Goal: Task Accomplishment & Management: Complete application form

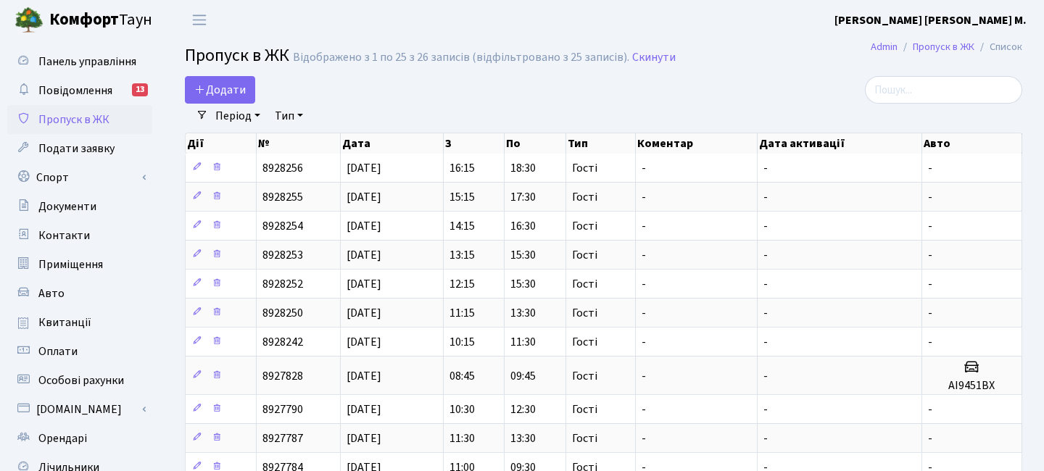
select select "25"
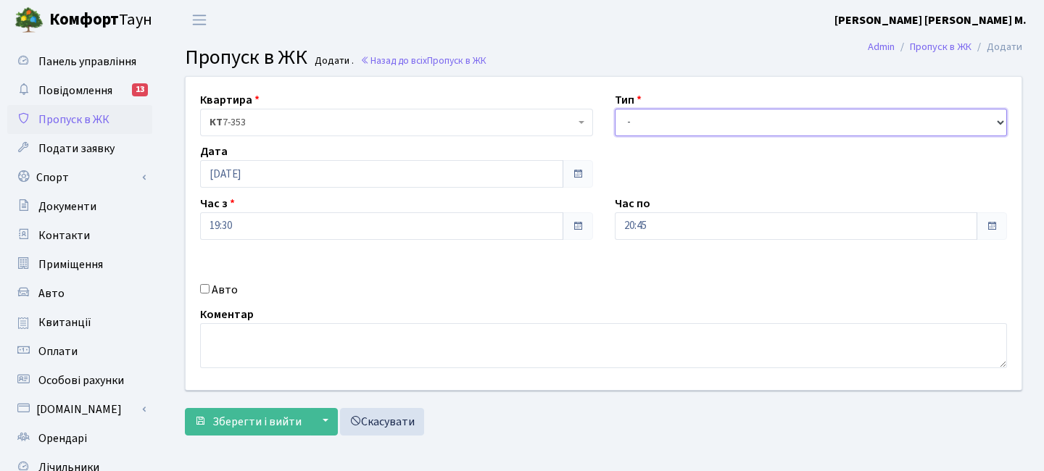
click at [695, 134] on select "- Доставка Таксі Гості Сервіс" at bounding box center [811, 123] width 393 height 28
select select "3"
click at [615, 109] on select "- Доставка Таксі Гості Сервіс" at bounding box center [811, 123] width 393 height 28
click at [241, 408] on button "Зберегти і вийти" at bounding box center [248, 422] width 126 height 28
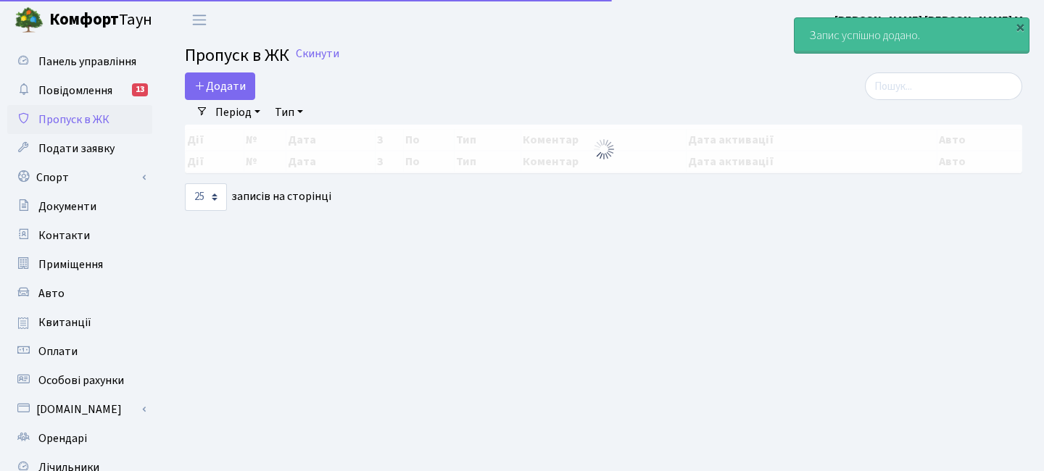
select select "25"
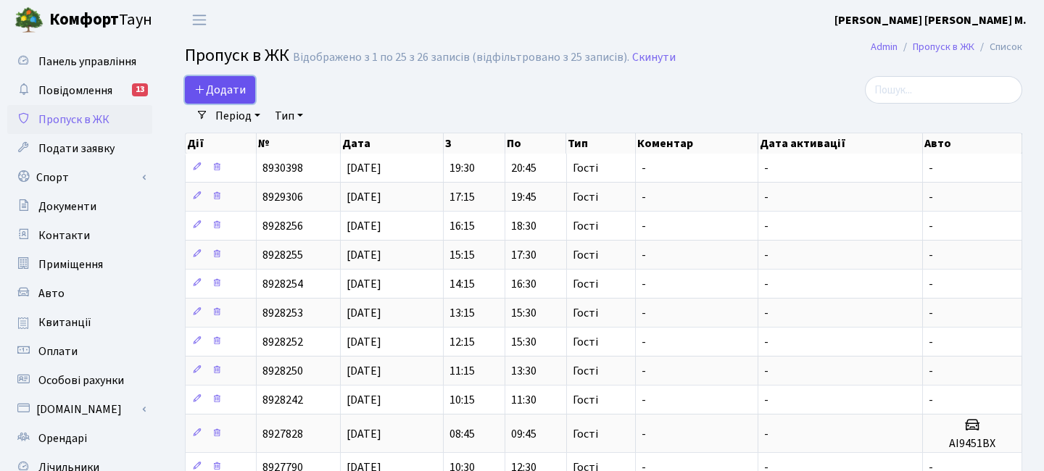
drag, startPoint x: 211, startPoint y: 86, endPoint x: 268, endPoint y: 97, distance: 58.4
click at [210, 86] on span "Додати" at bounding box center [219, 90] width 51 height 16
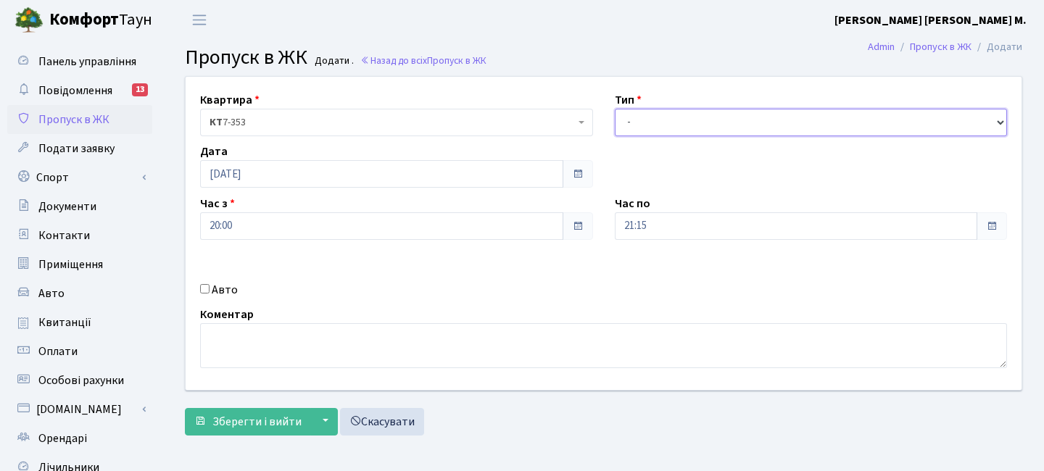
click at [648, 125] on select "- Доставка Таксі Гості Сервіс" at bounding box center [811, 123] width 393 height 28
select select "3"
click at [615, 109] on select "- Доставка Таксі Гості Сервіс" at bounding box center [811, 123] width 393 height 28
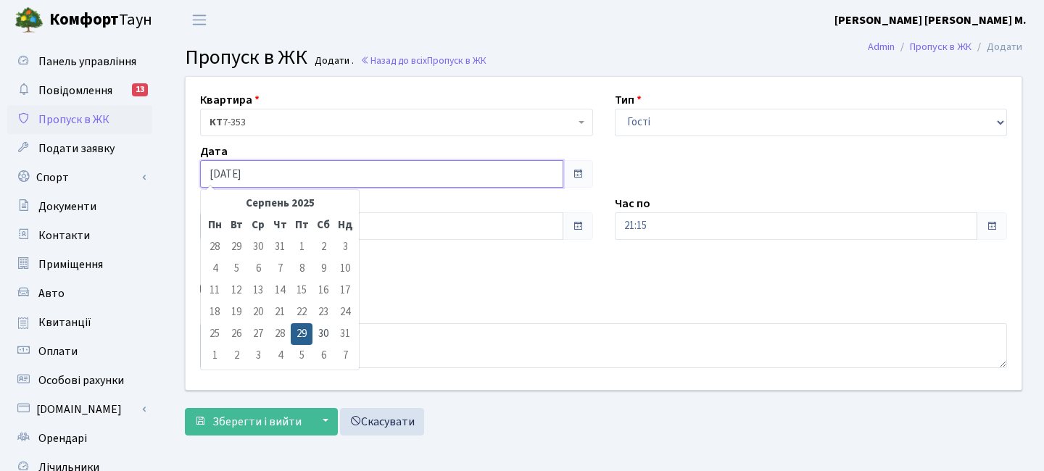
click at [325, 181] on input "[DATE]" at bounding box center [381, 174] width 363 height 28
click at [320, 334] on td "30" at bounding box center [324, 334] width 22 height 22
type input "[DATE]"
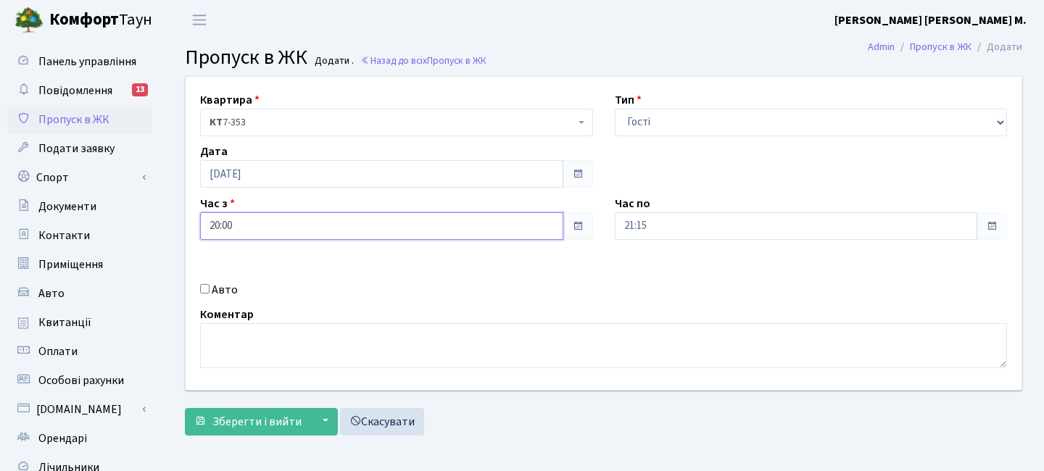
click at [253, 225] on input "20:00" at bounding box center [381, 226] width 363 height 28
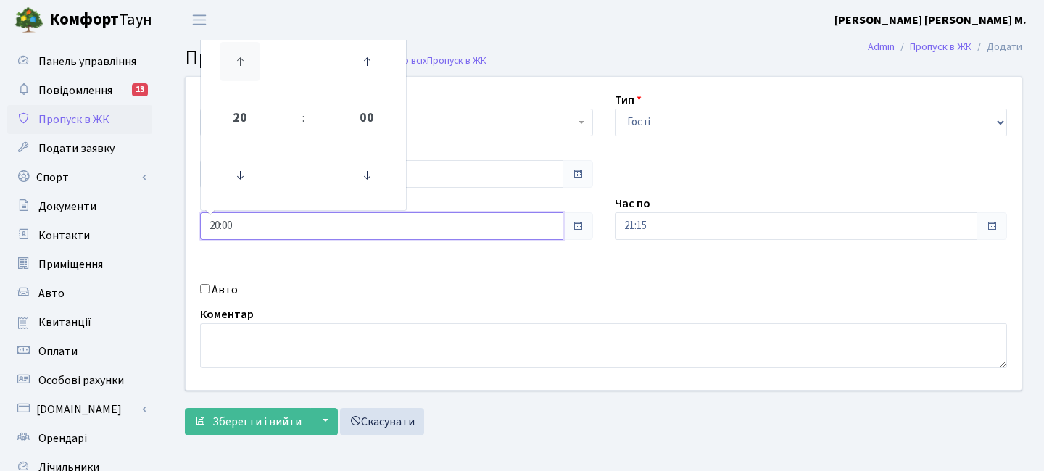
click at [246, 70] on icon at bounding box center [239, 61] width 39 height 39
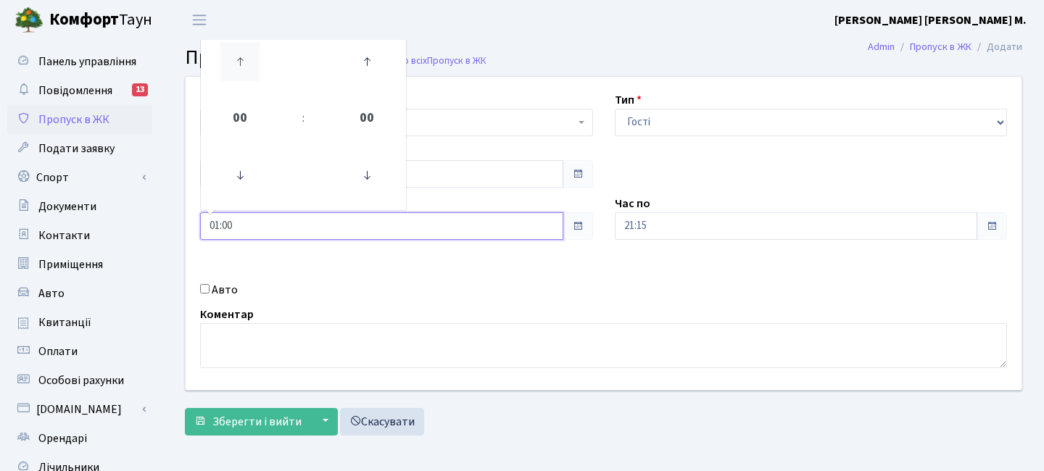
click at [246, 70] on icon at bounding box center [239, 61] width 39 height 39
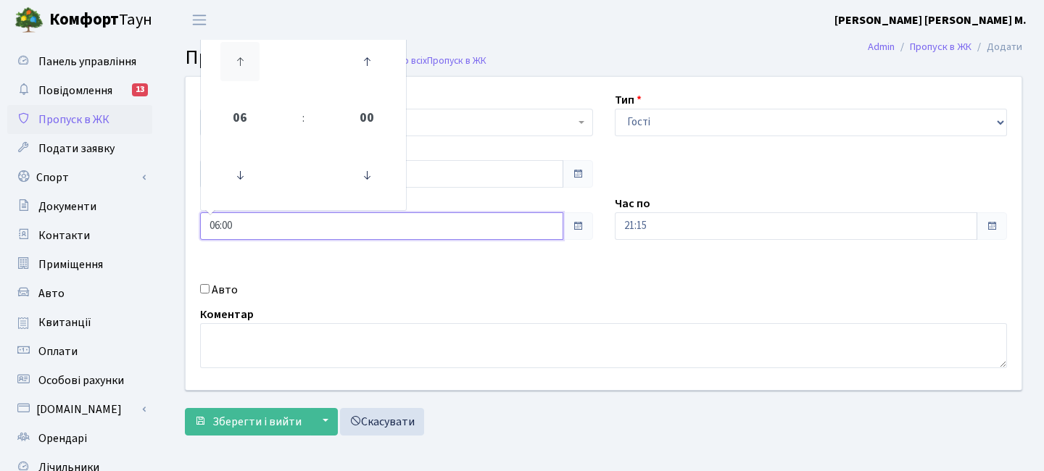
click at [246, 70] on icon at bounding box center [239, 61] width 39 height 39
type input "09:00"
click at [716, 226] on input "21:15" at bounding box center [796, 226] width 363 height 28
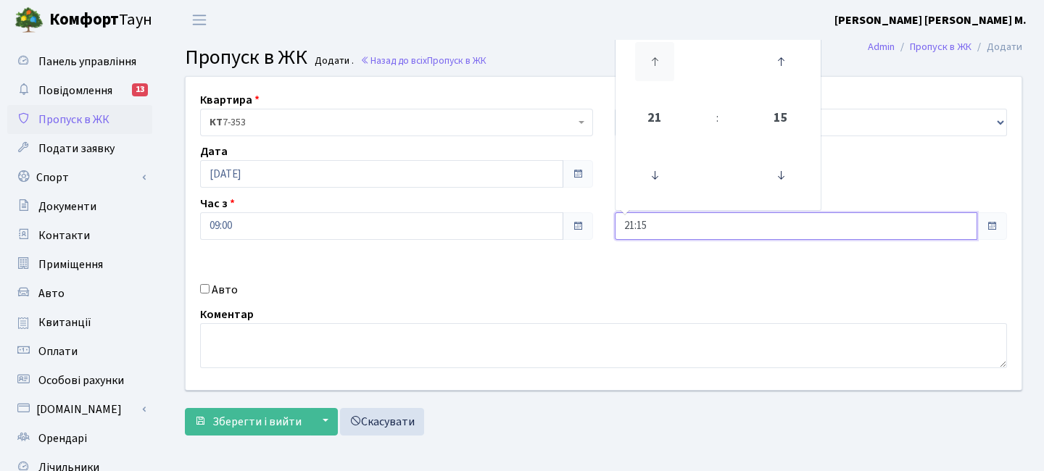
click at [661, 62] on icon at bounding box center [654, 61] width 39 height 39
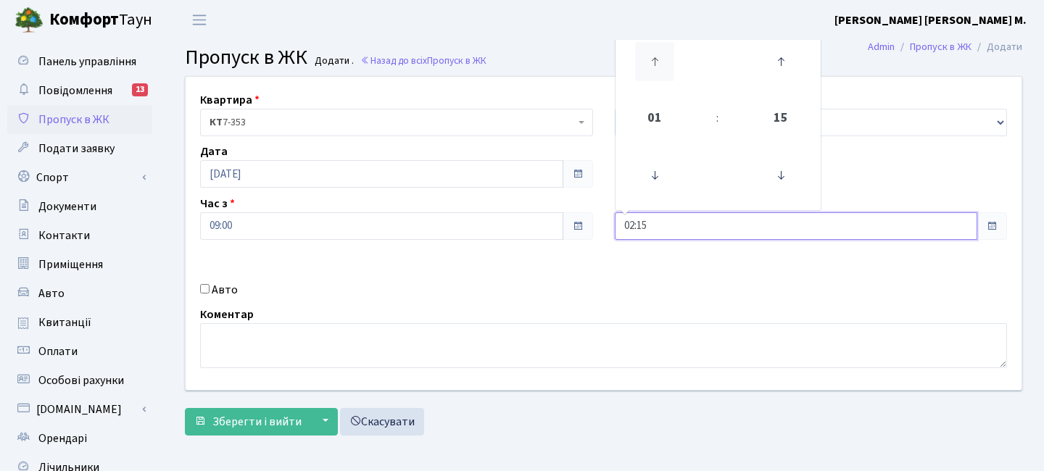
click at [661, 62] on icon at bounding box center [654, 61] width 39 height 39
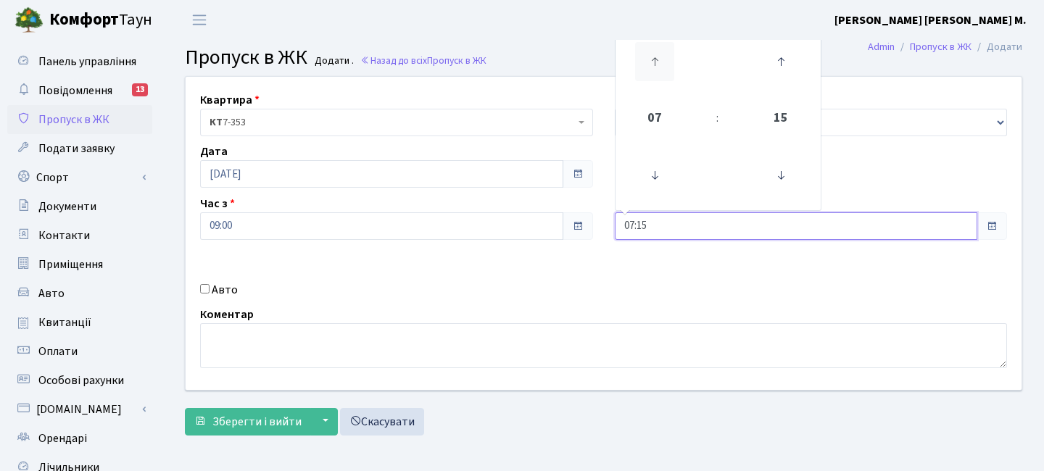
click at [661, 62] on icon at bounding box center [654, 61] width 39 height 39
type input "11:15"
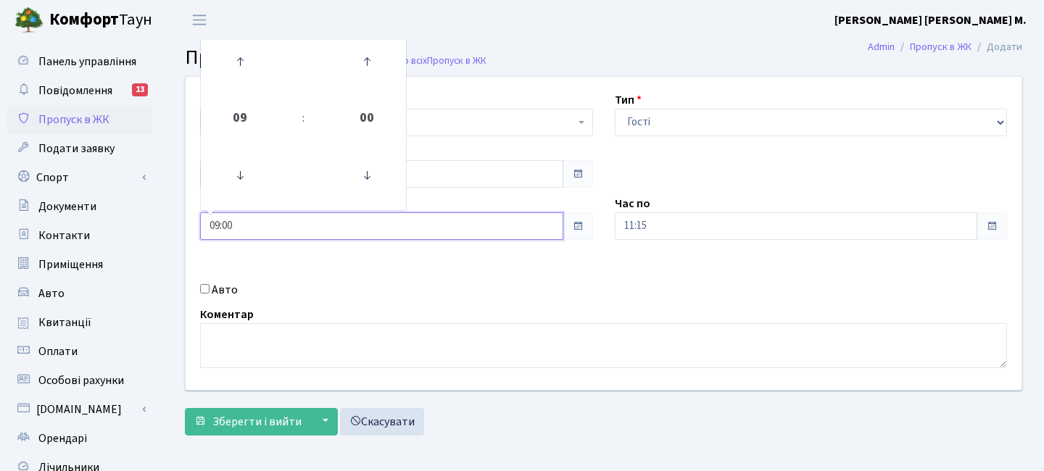
drag, startPoint x: 314, startPoint y: 223, endPoint x: 302, endPoint y: 186, distance: 39.7
click at [313, 223] on input "09:00" at bounding box center [381, 226] width 363 height 28
click at [250, 78] on icon at bounding box center [239, 61] width 39 height 39
click at [238, 175] on icon at bounding box center [239, 175] width 39 height 39
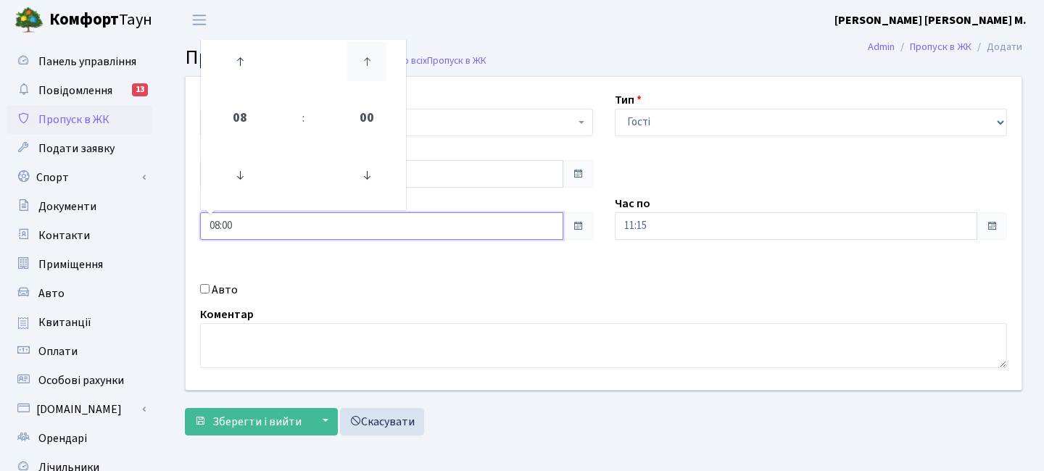
click at [357, 74] on icon at bounding box center [366, 61] width 39 height 39
click at [357, 73] on icon at bounding box center [366, 61] width 39 height 39
type input "08:30"
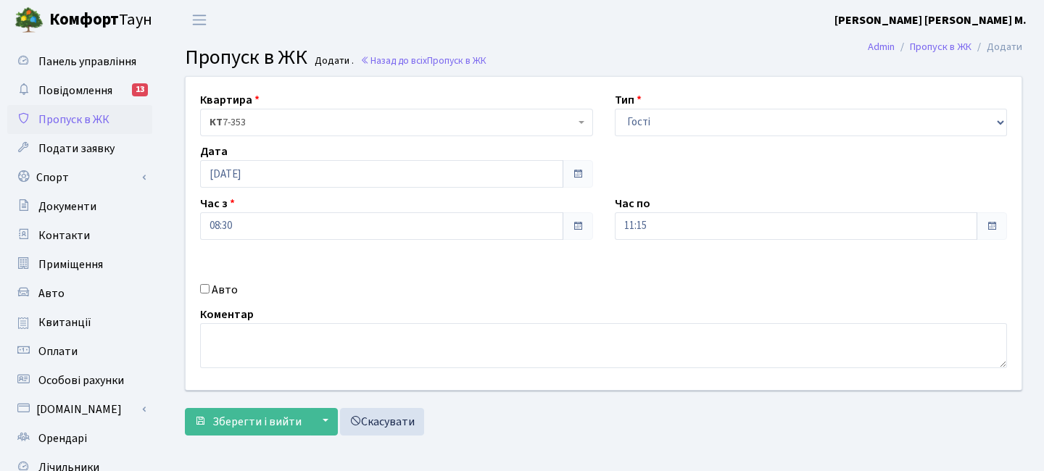
click at [225, 286] on label "Авто" at bounding box center [225, 289] width 26 height 17
click at [210, 286] on input "Авто" at bounding box center [204, 288] width 9 height 9
checkbox input "true"
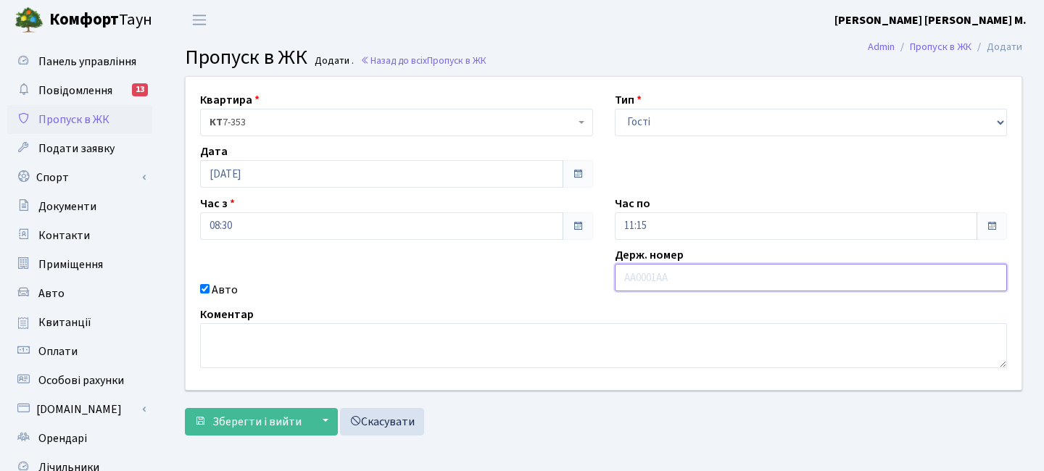
paste input "КА5277РН"
type input "КА5277РН"
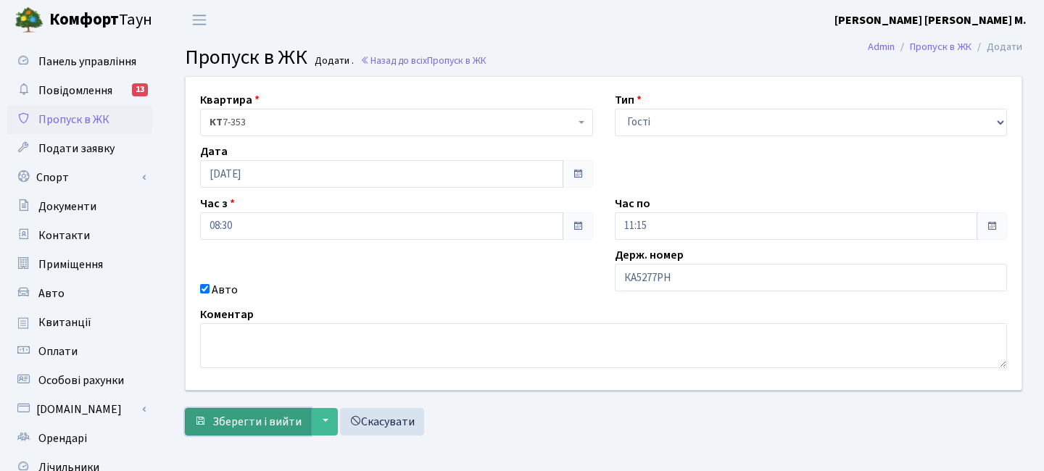
click at [283, 425] on span "Зберегти і вийти" at bounding box center [256, 422] width 89 height 16
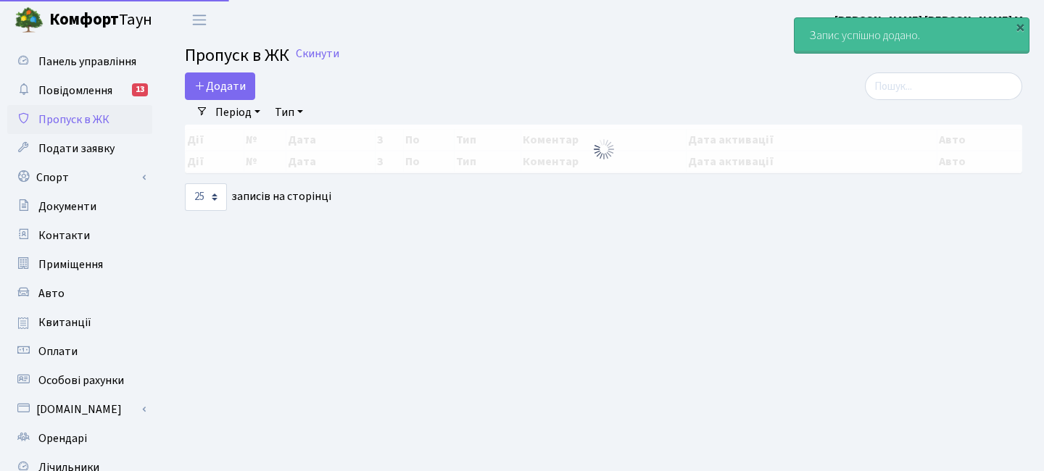
select select "25"
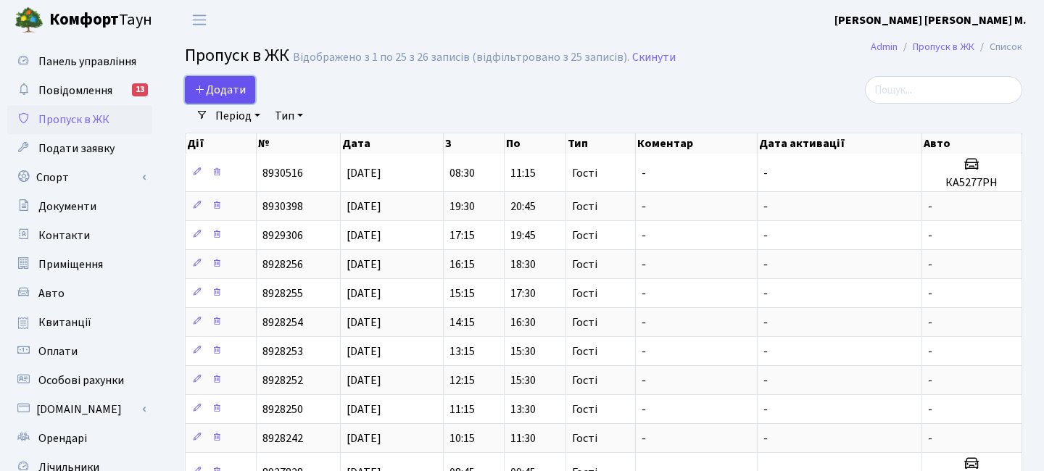
click at [235, 89] on span "Додати" at bounding box center [219, 90] width 51 height 16
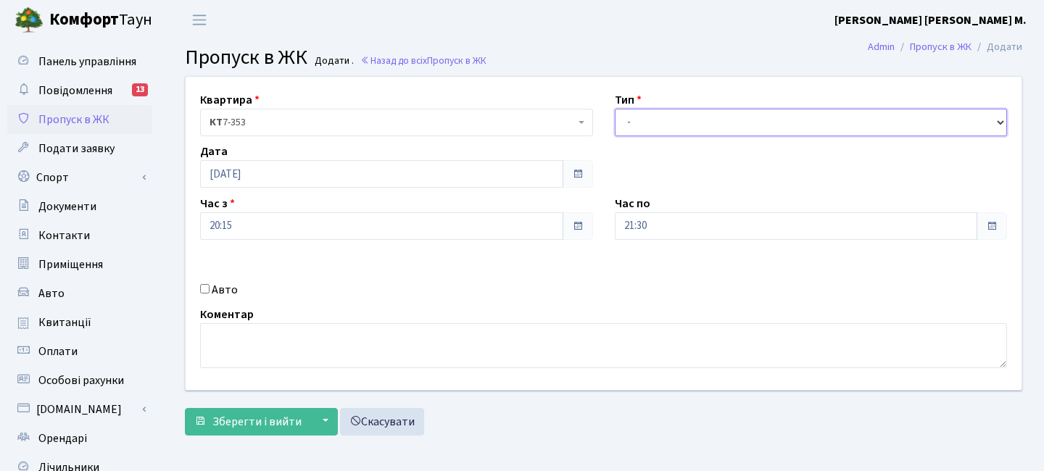
click at [660, 122] on select "- Доставка Таксі Гості Сервіс" at bounding box center [811, 123] width 393 height 28
select select "3"
click at [615, 109] on select "- Доставка Таксі Гості Сервіс" at bounding box center [811, 123] width 393 height 28
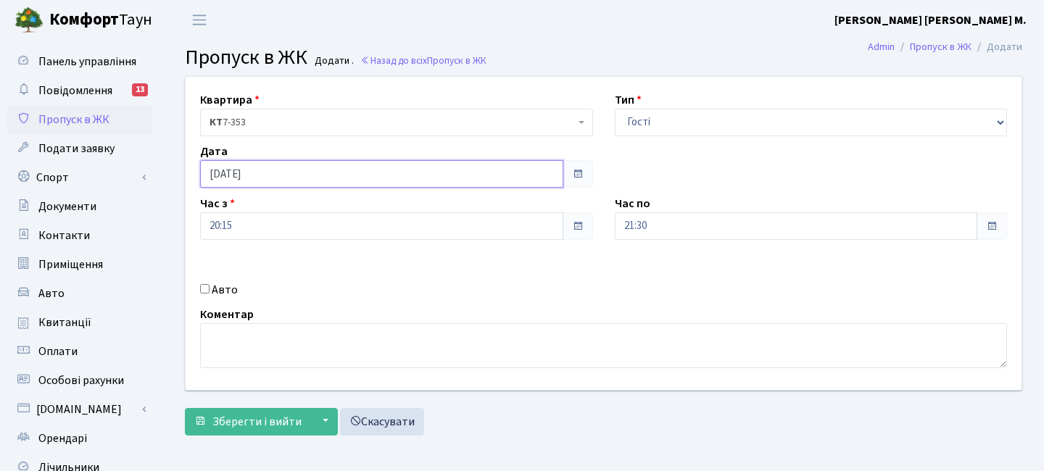
drag, startPoint x: 291, startPoint y: 170, endPoint x: 291, endPoint y: 183, distance: 13.1
click at [291, 170] on input "[DATE]" at bounding box center [381, 174] width 363 height 28
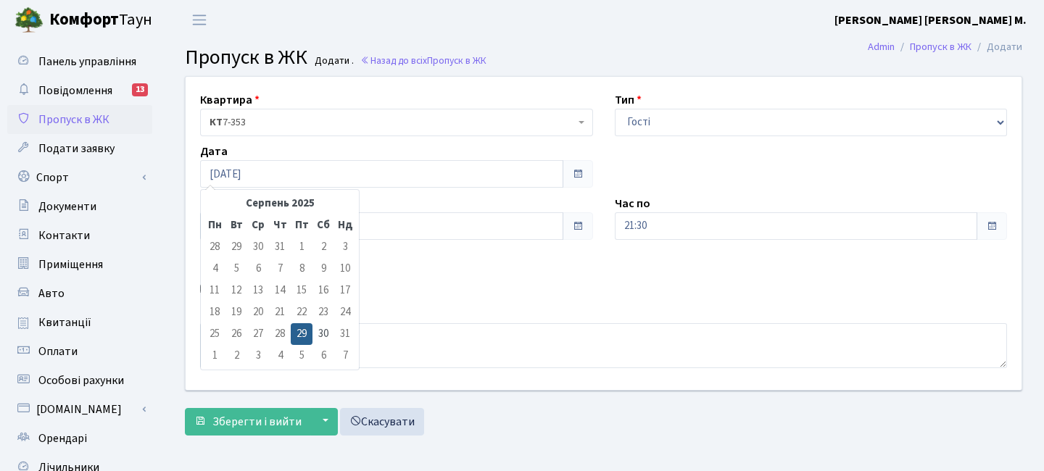
click at [318, 350] on td "6" at bounding box center [324, 356] width 22 height 22
click at [320, 331] on td "30" at bounding box center [324, 334] width 22 height 22
type input "[DATE]"
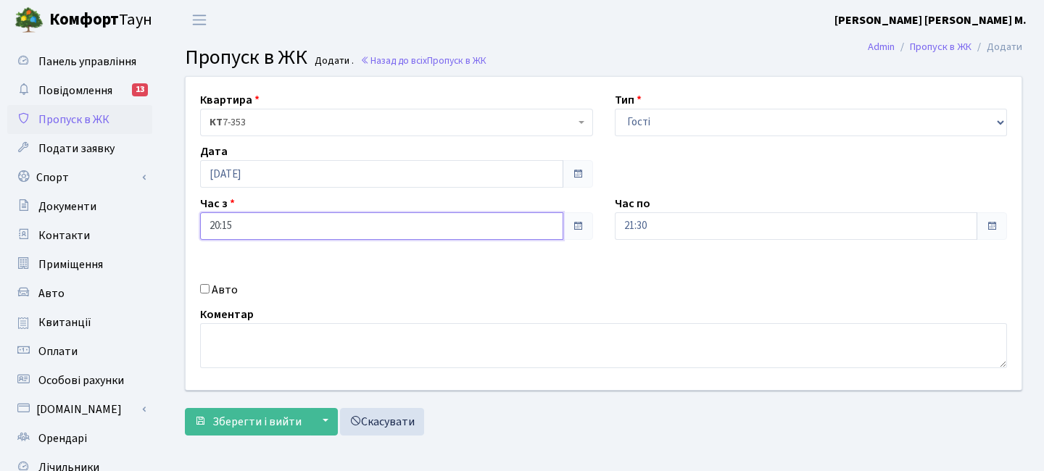
click at [281, 225] on input "20:15" at bounding box center [381, 226] width 363 height 28
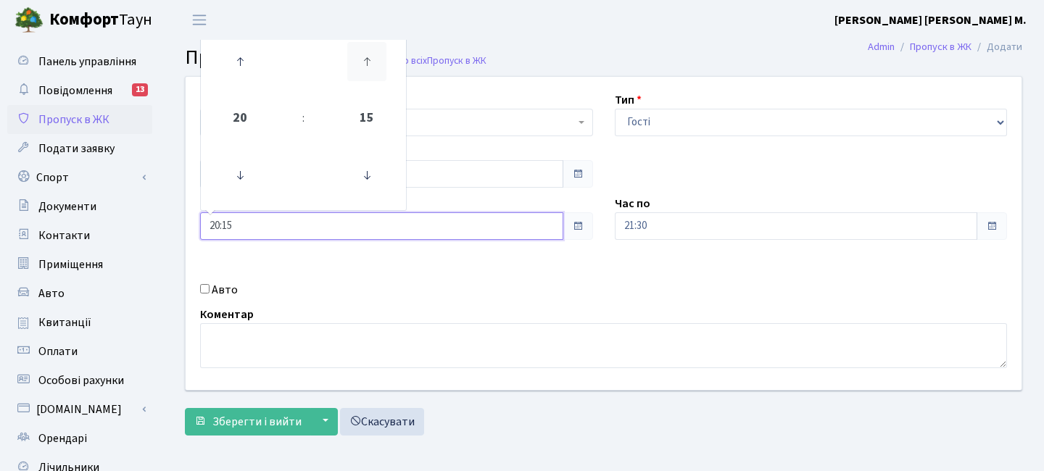
click at [367, 65] on icon at bounding box center [366, 61] width 39 height 39
click at [249, 58] on icon at bounding box center [239, 61] width 39 height 39
click at [375, 61] on icon at bounding box center [366, 61] width 39 height 39
click at [378, 61] on icon at bounding box center [366, 61] width 39 height 39
click at [247, 61] on icon at bounding box center [239, 61] width 39 height 39
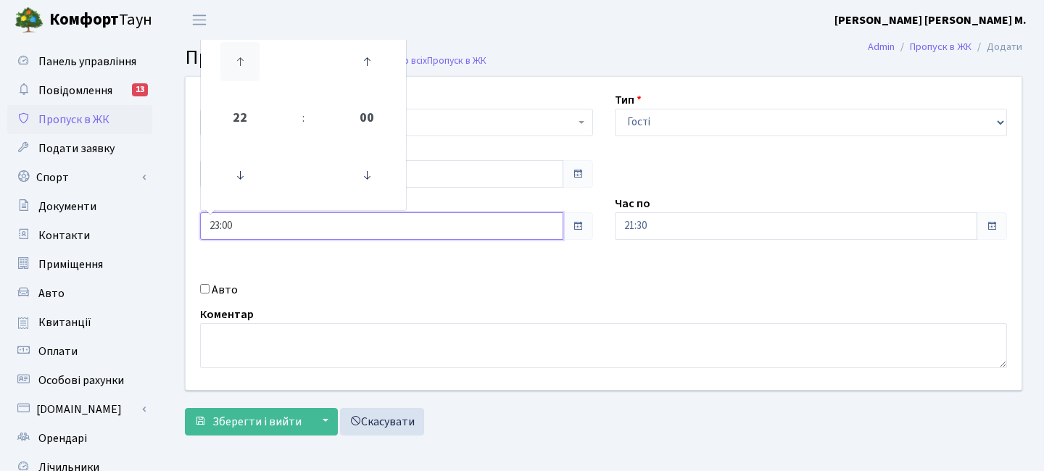
click at [247, 61] on icon at bounding box center [239, 61] width 39 height 39
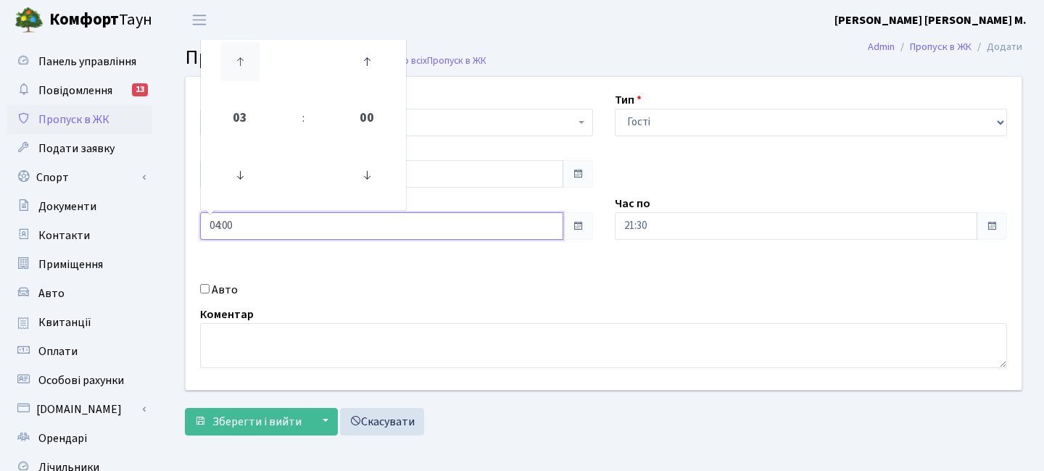
click at [247, 61] on icon at bounding box center [239, 61] width 39 height 39
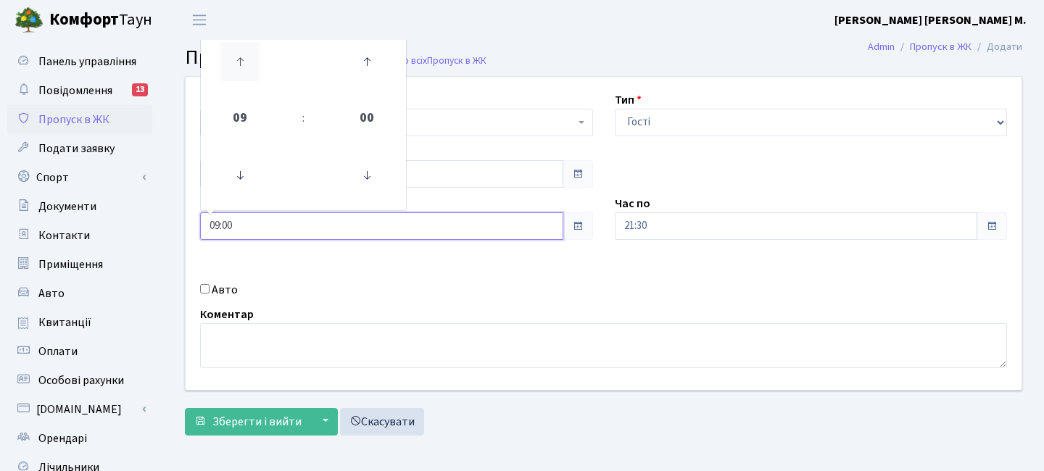
click at [247, 61] on icon at bounding box center [239, 61] width 39 height 39
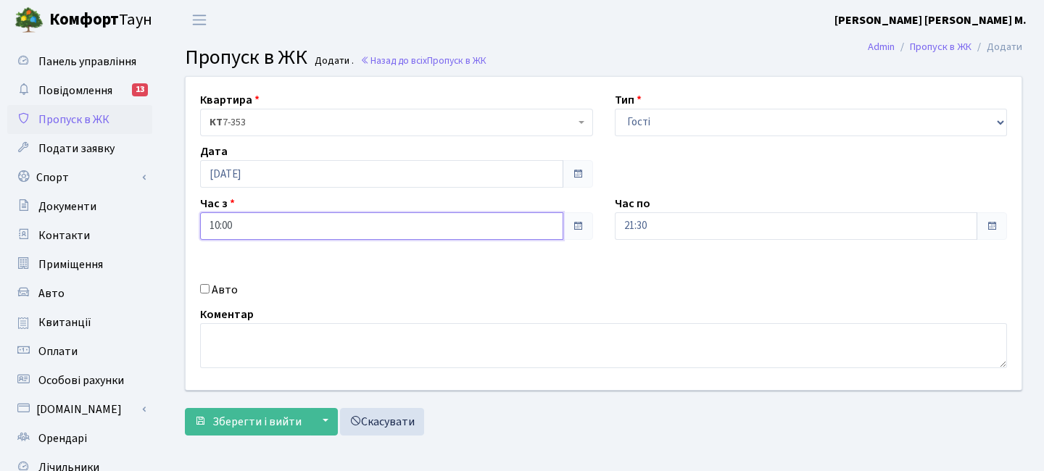
drag, startPoint x: 310, startPoint y: 225, endPoint x: 314, endPoint y: 216, distance: 9.4
click at [310, 225] on input "10:00" at bounding box center [381, 226] width 363 height 28
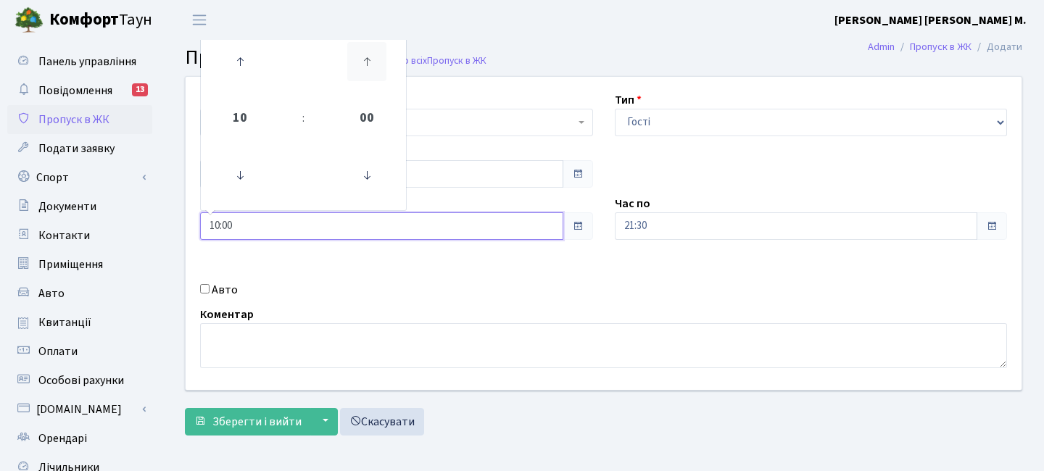
click at [378, 55] on icon at bounding box center [366, 61] width 39 height 39
type input "10:30"
click at [656, 221] on input "21:30" at bounding box center [796, 226] width 363 height 28
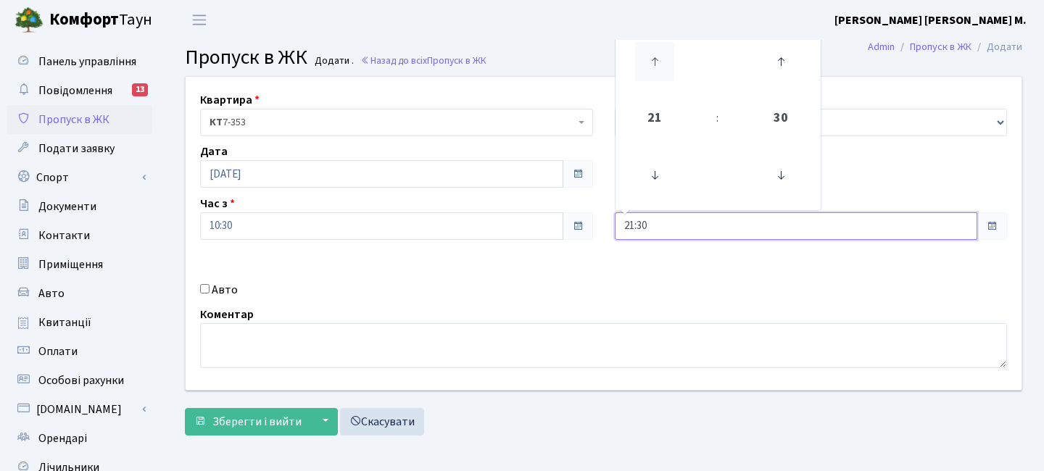
drag, startPoint x: 652, startPoint y: 47, endPoint x: 663, endPoint y: 48, distance: 10.9
click at [654, 47] on icon at bounding box center [654, 61] width 39 height 39
drag, startPoint x: 664, startPoint y: 49, endPoint x: 674, endPoint y: 54, distance: 12.0
click at [664, 49] on icon at bounding box center [654, 61] width 39 height 39
click at [671, 54] on icon at bounding box center [654, 61] width 39 height 39
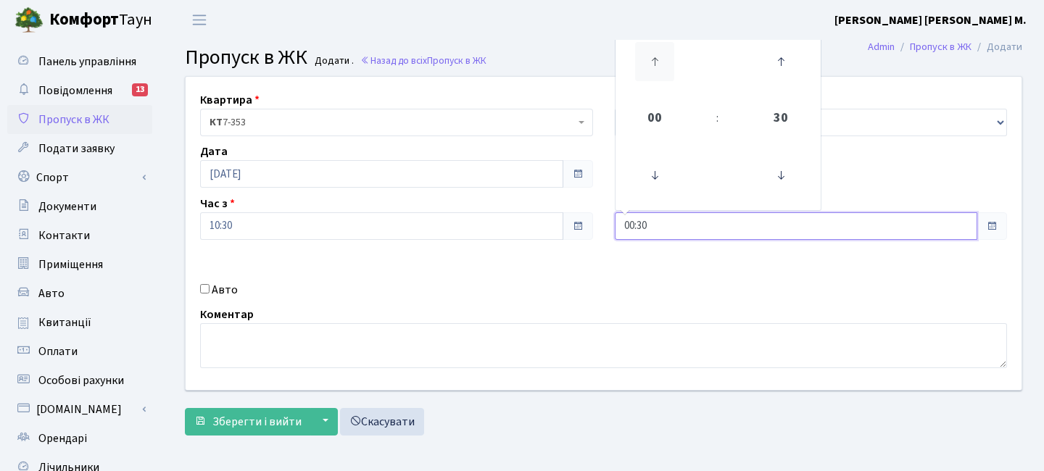
click at [671, 55] on icon at bounding box center [654, 61] width 39 height 39
click at [666, 55] on icon at bounding box center [654, 61] width 39 height 39
click at [666, 56] on icon at bounding box center [654, 61] width 39 height 39
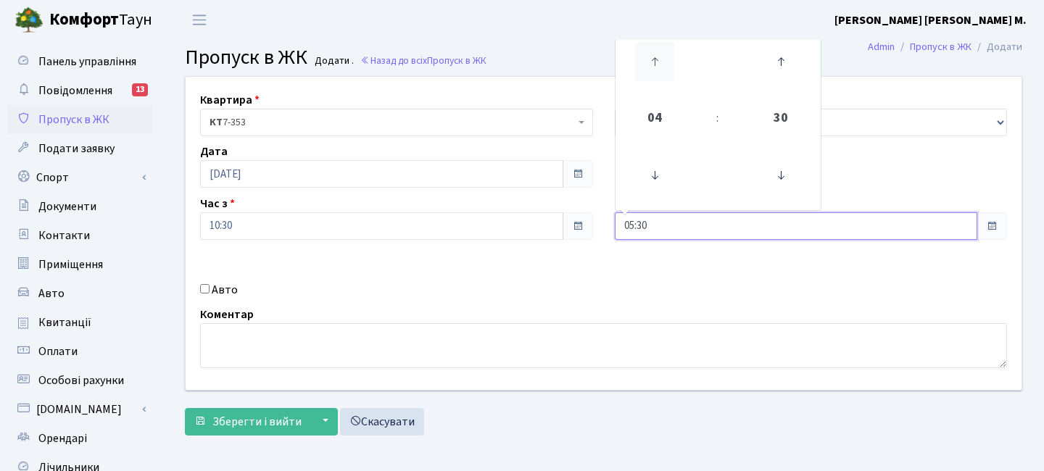
click at [666, 56] on icon at bounding box center [654, 61] width 39 height 39
click at [666, 55] on icon at bounding box center [654, 61] width 39 height 39
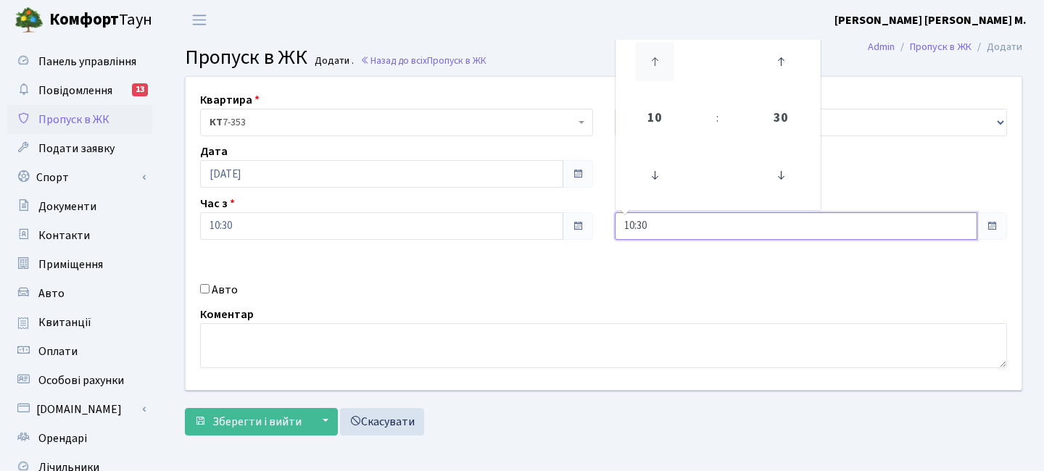
click at [665, 56] on icon at bounding box center [654, 61] width 39 height 39
type input "12:30"
click at [210, 293] on div "Авто" at bounding box center [396, 289] width 415 height 17
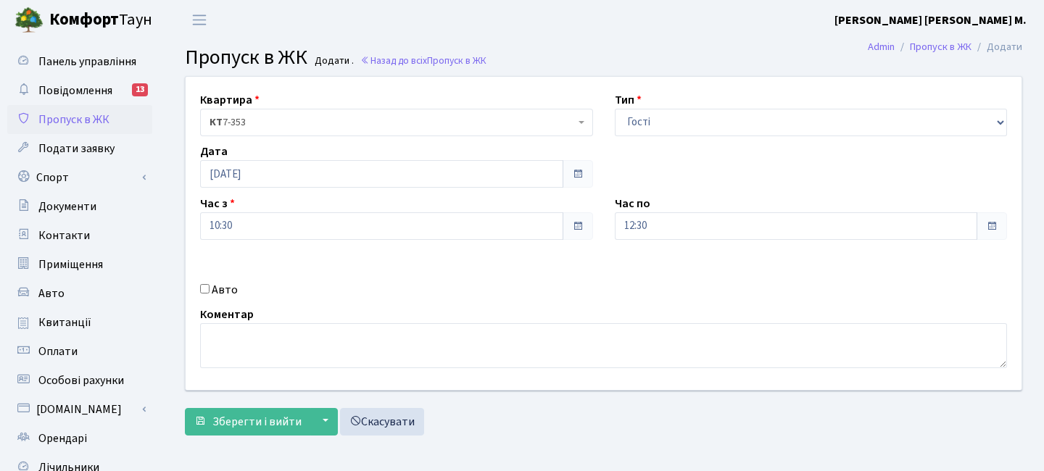
click at [204, 292] on input "Авто" at bounding box center [204, 288] width 9 height 9
checkbox input "true"
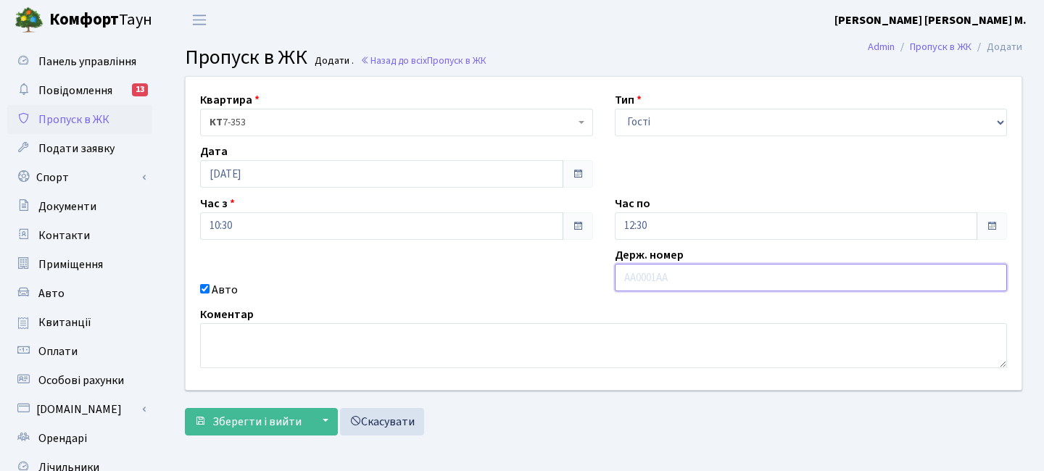
paste input "КА3139ІВ"
type input "КА3139ІВ"
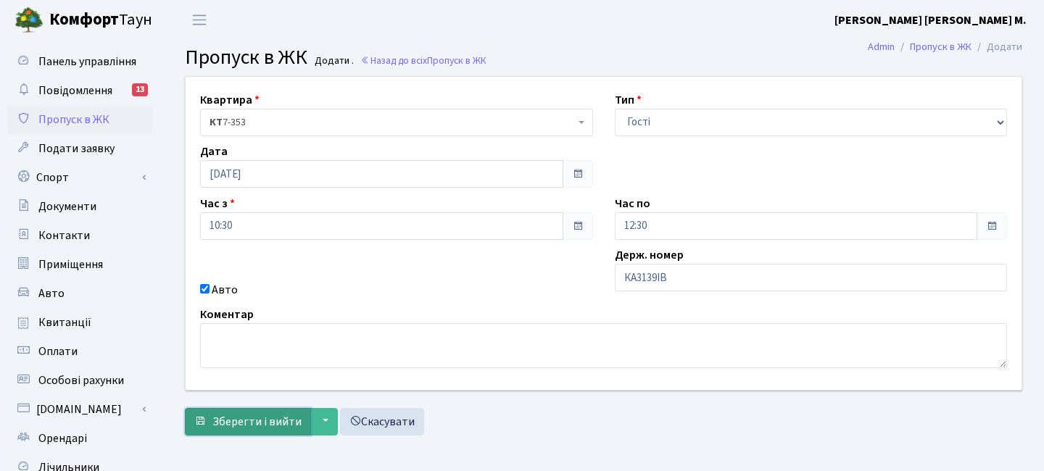
click at [278, 421] on span "Зберегти і вийти" at bounding box center [256, 422] width 89 height 16
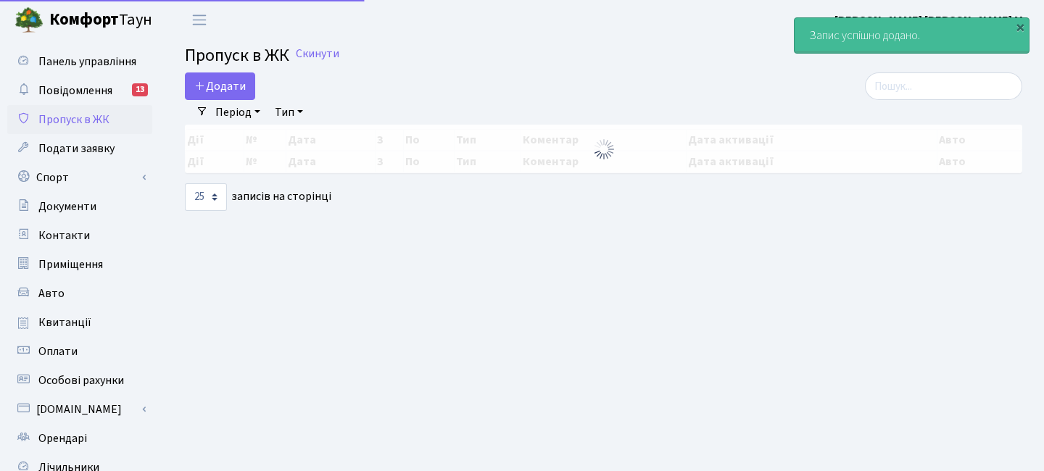
select select "25"
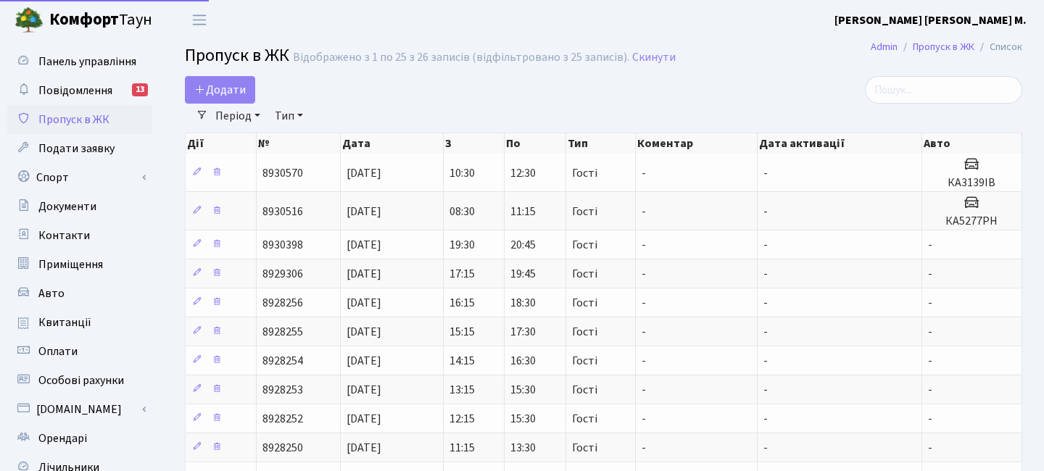
select select "25"
